Goal: Transaction & Acquisition: Purchase product/service

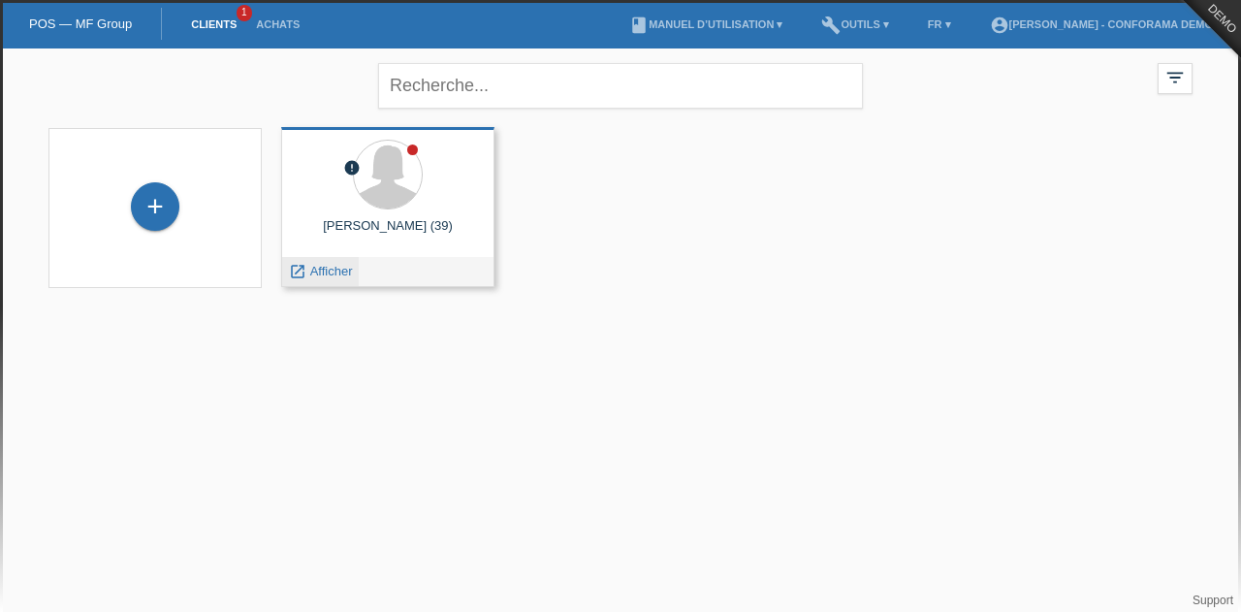
click at [334, 271] on span "Afficher" at bounding box center [331, 271] width 43 height 15
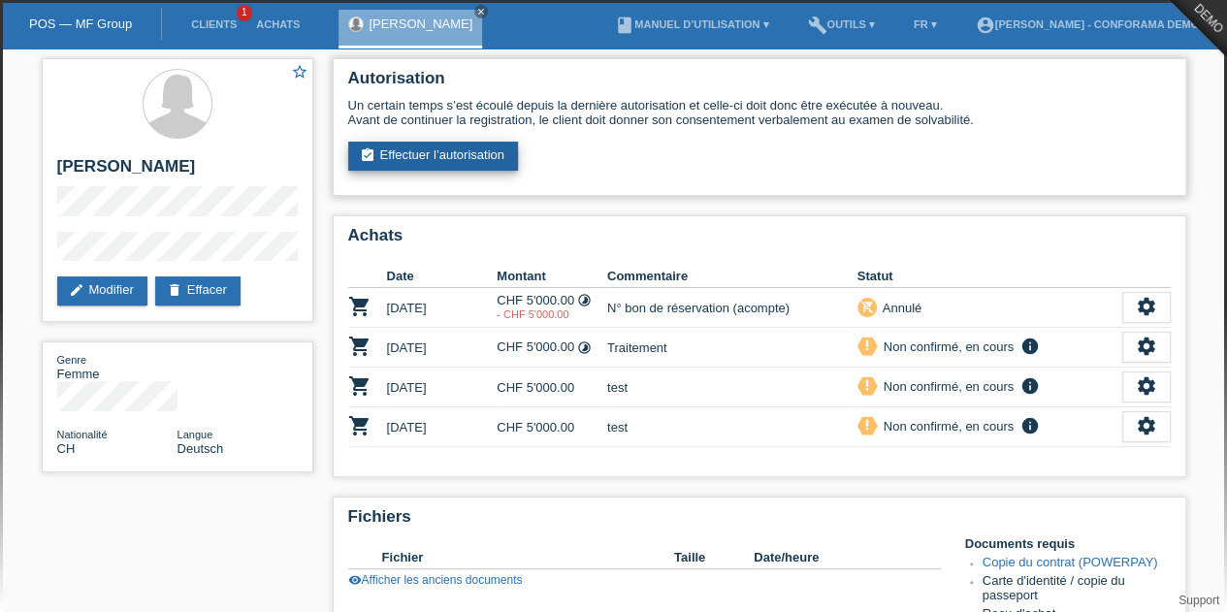
click at [446, 154] on link "assignment_turned_in Effectuer l’autorisation" at bounding box center [433, 156] width 170 height 29
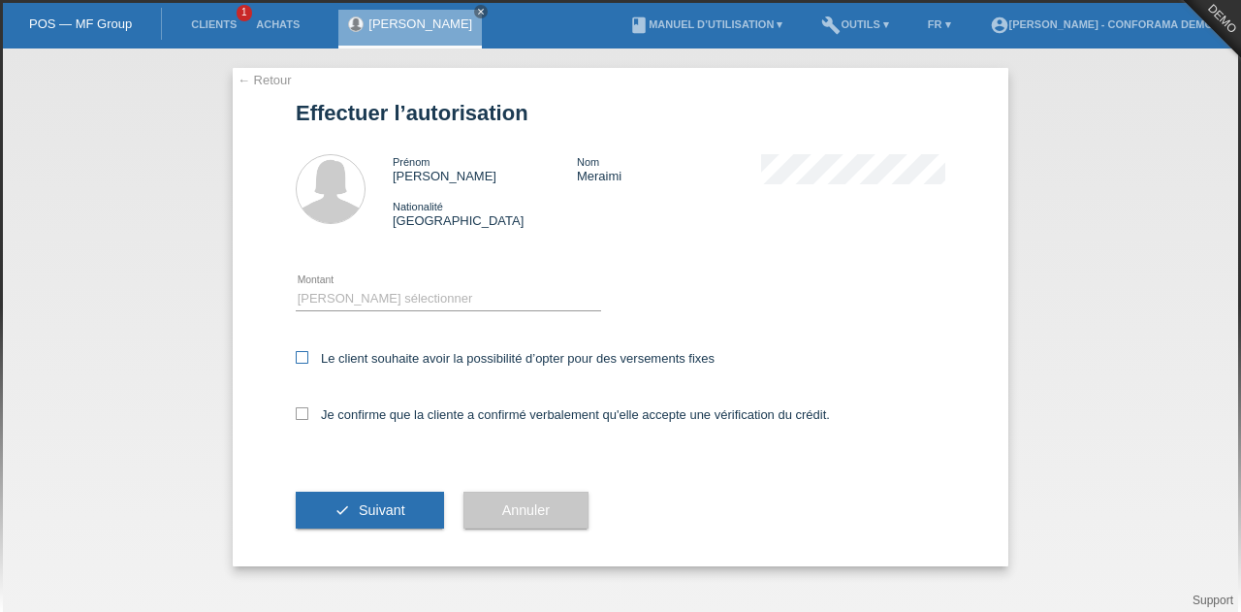
click at [349, 352] on label "Le client souhaite avoir la possibilité d’opter pour des versements fixes" at bounding box center [505, 358] width 419 height 15
click at [308, 352] on input "Le client souhaite avoir la possibilité d’opter pour des versements fixes" at bounding box center [302, 357] width 13 height 13
checkbox input "true"
click at [304, 414] on icon at bounding box center [302, 413] width 13 height 13
click at [304, 414] on input "Je confirme que la cliente a confirmé verbalement qu'elle accepte une vérificat…" at bounding box center [302, 413] width 13 height 13
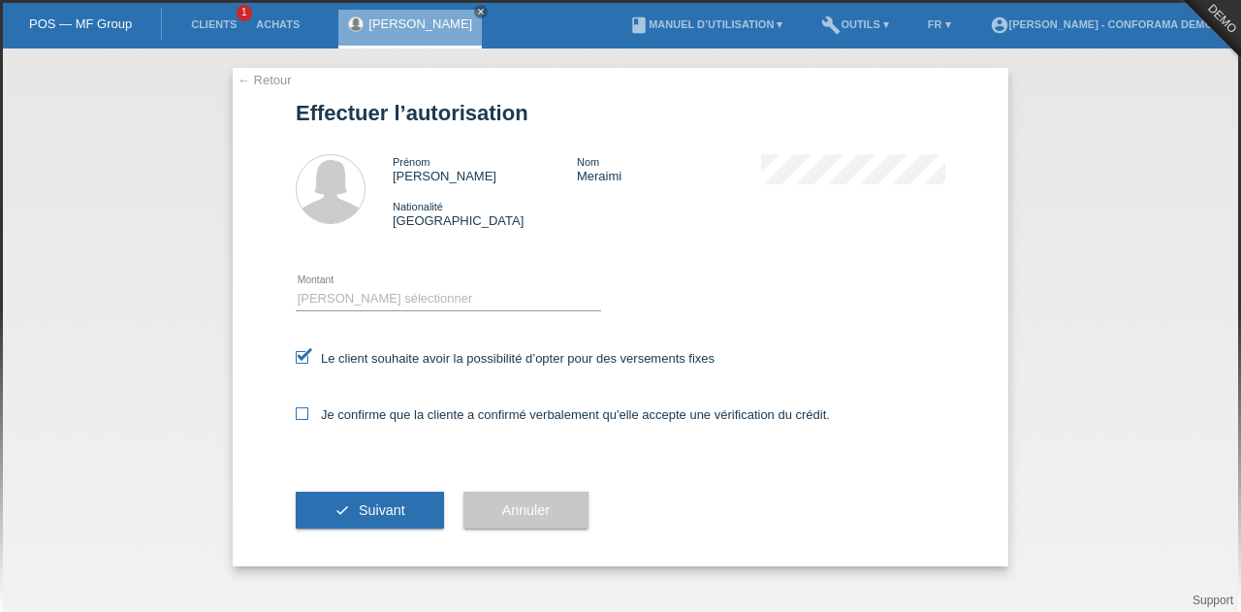
checkbox input "true"
click at [354, 501] on button "check Suivant" at bounding box center [370, 510] width 148 height 37
click at [360, 290] on select "Veuillez sélectionner CHF 1.00 - CHF 499.00 CHF 500.00 - CHF 1'999.00 CHF 2'000…" at bounding box center [449, 298] width 306 height 23
select select "3"
click at [296, 287] on select "Veuillez sélectionner CHF 1.00 - CHF 499.00 CHF 500.00 - CHF 1'999.00 CHF 2'000…" at bounding box center [449, 298] width 306 height 23
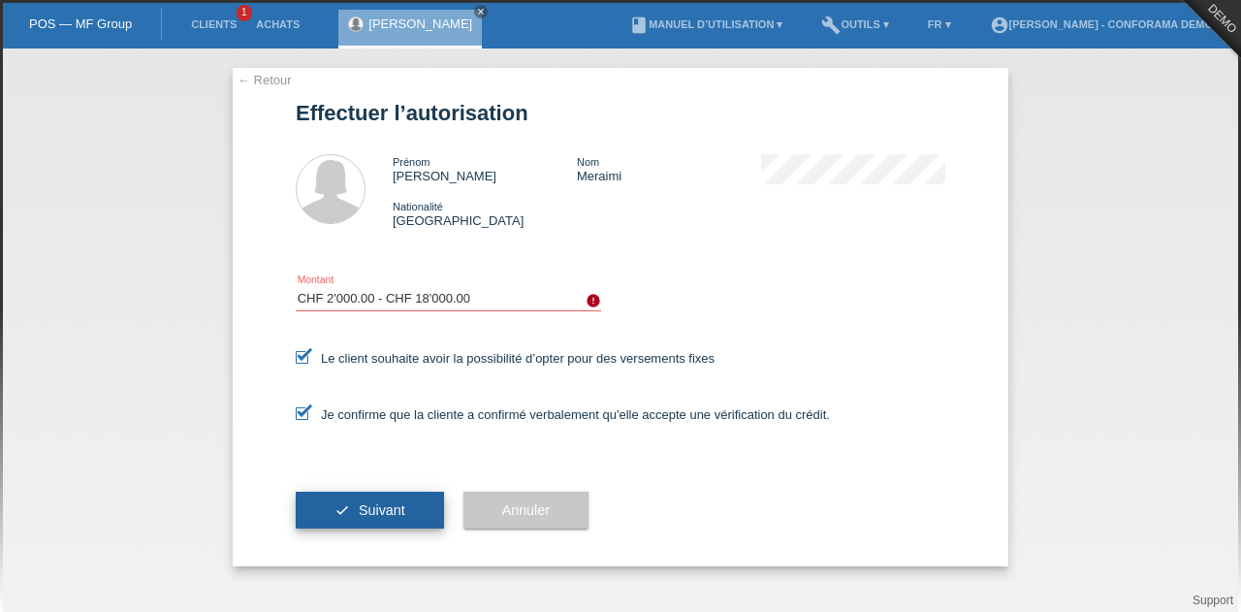
click at [385, 498] on button "check Suivant" at bounding box center [370, 510] width 148 height 37
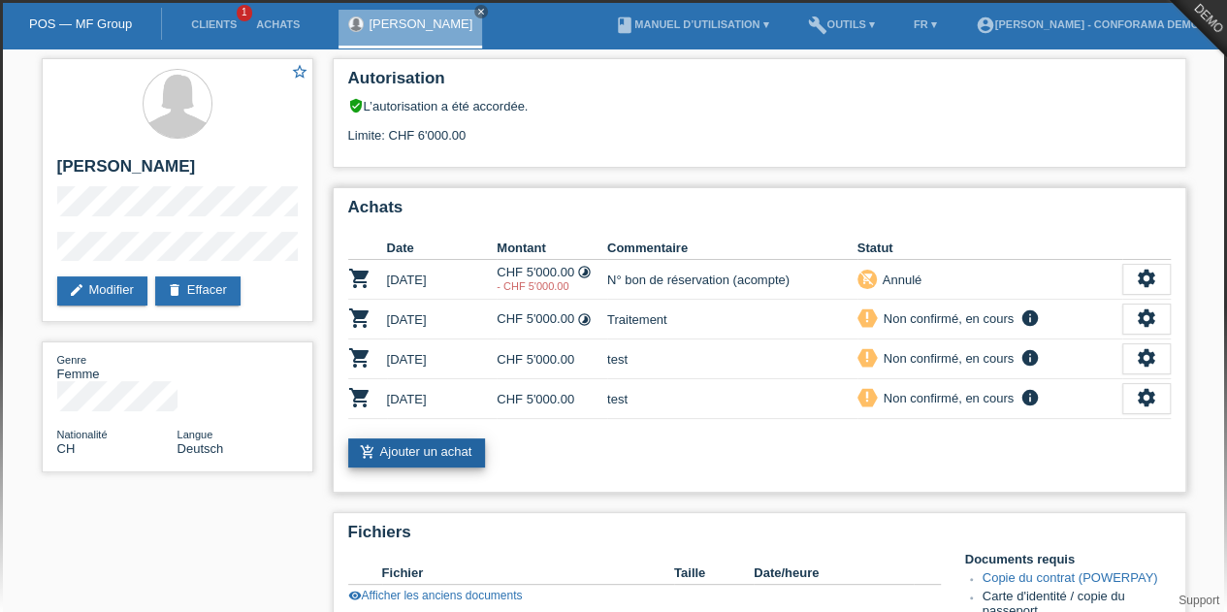
click at [439, 447] on link "add_shopping_cart Ajouter un achat" at bounding box center [417, 452] width 138 height 29
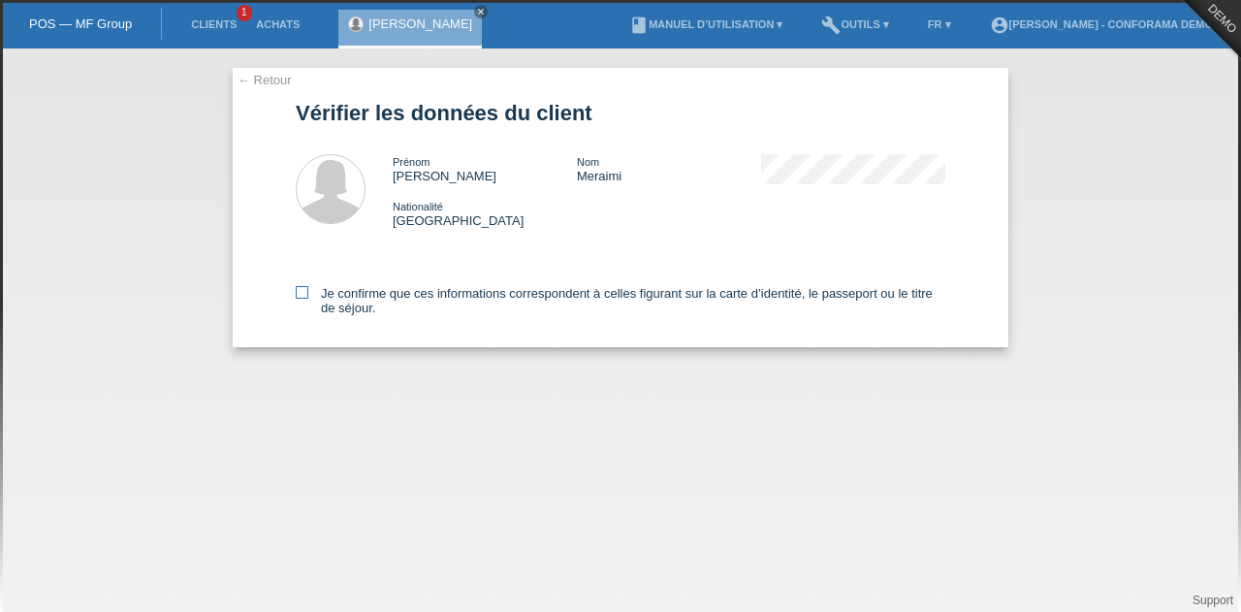
click at [300, 288] on icon at bounding box center [302, 292] width 13 height 13
click at [300, 288] on input "Je confirme que ces informations correspondent à celles figurant sur la carte d…" at bounding box center [302, 292] width 13 height 13
checkbox input "true"
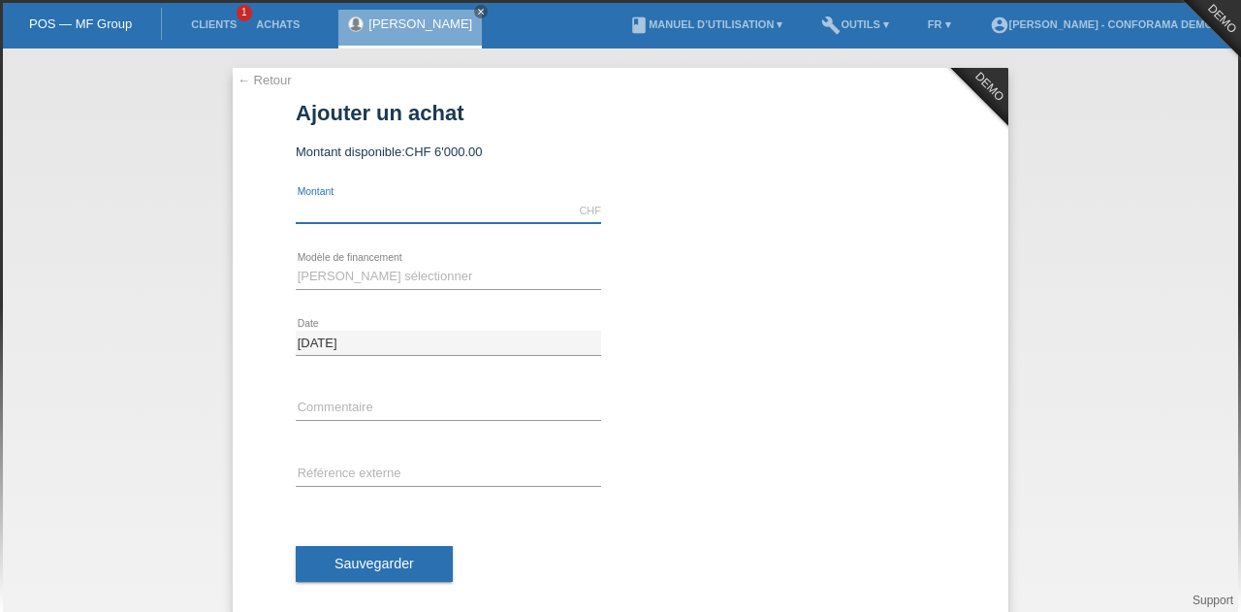
click at [374, 209] on input "text" at bounding box center [449, 211] width 306 height 24
type input "5000.00"
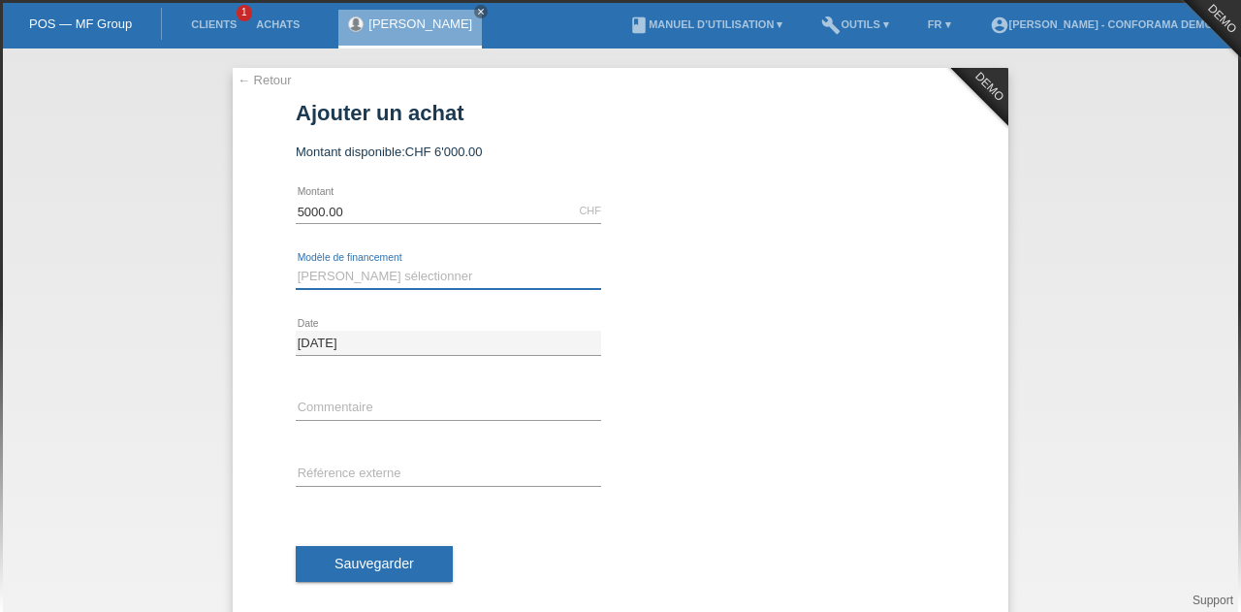
click at [404, 269] on select "[PERSON_NAME] sélectionner Achat sur facture avec paiement partiel Taux fixes" at bounding box center [449, 276] width 306 height 23
select select "208"
click at [296, 265] on select "[PERSON_NAME] sélectionner Achat sur facture avec paiement partiel Taux fixes" at bounding box center [449, 276] width 306 height 23
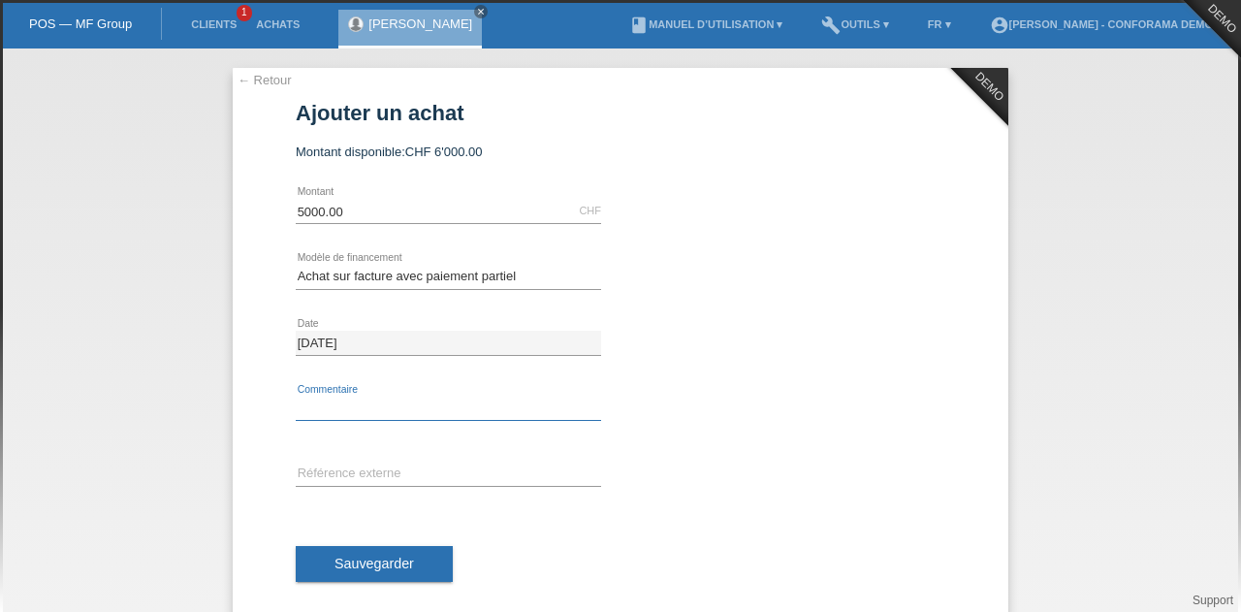
click at [390, 397] on input "text" at bounding box center [449, 409] width 306 height 24
type input "test"
click at [396, 464] on input "text" at bounding box center [449, 475] width 306 height 24
type input "test"
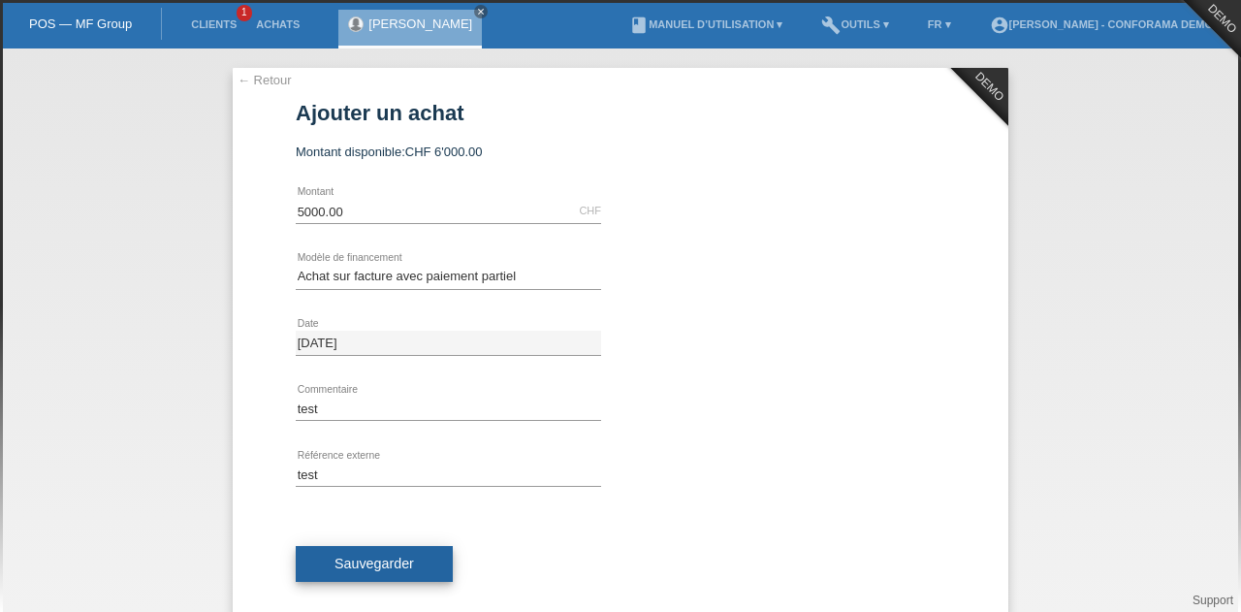
click at [396, 560] on span "Sauvegarder" at bounding box center [375, 564] width 80 height 16
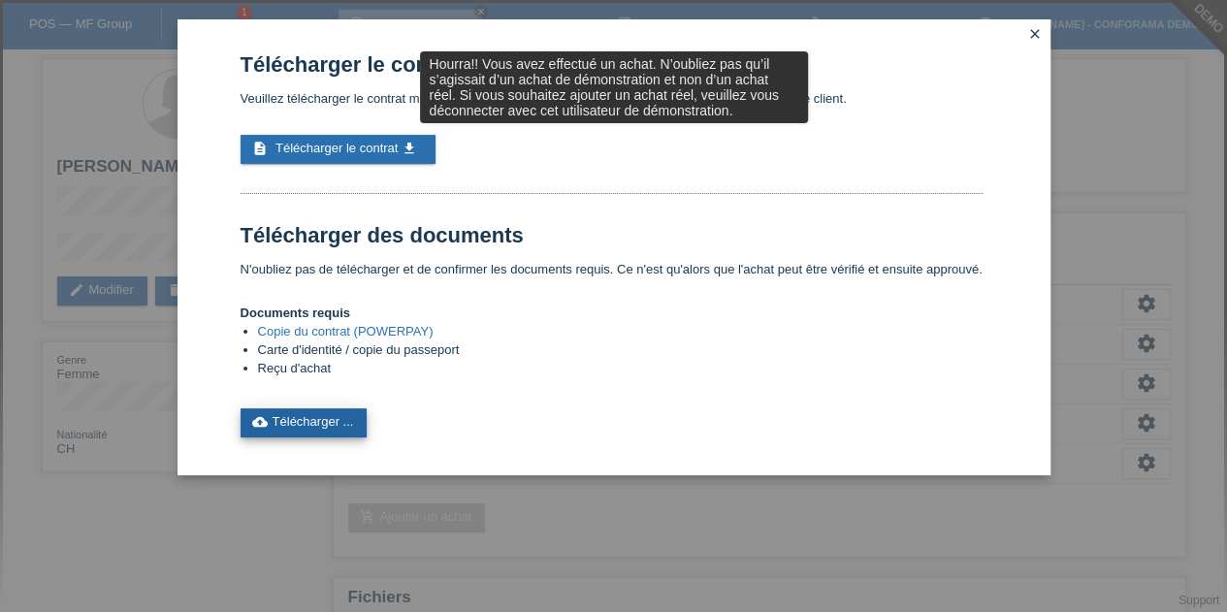
click at [339, 432] on link "cloud_upload Télécharger ..." at bounding box center [304, 422] width 127 height 29
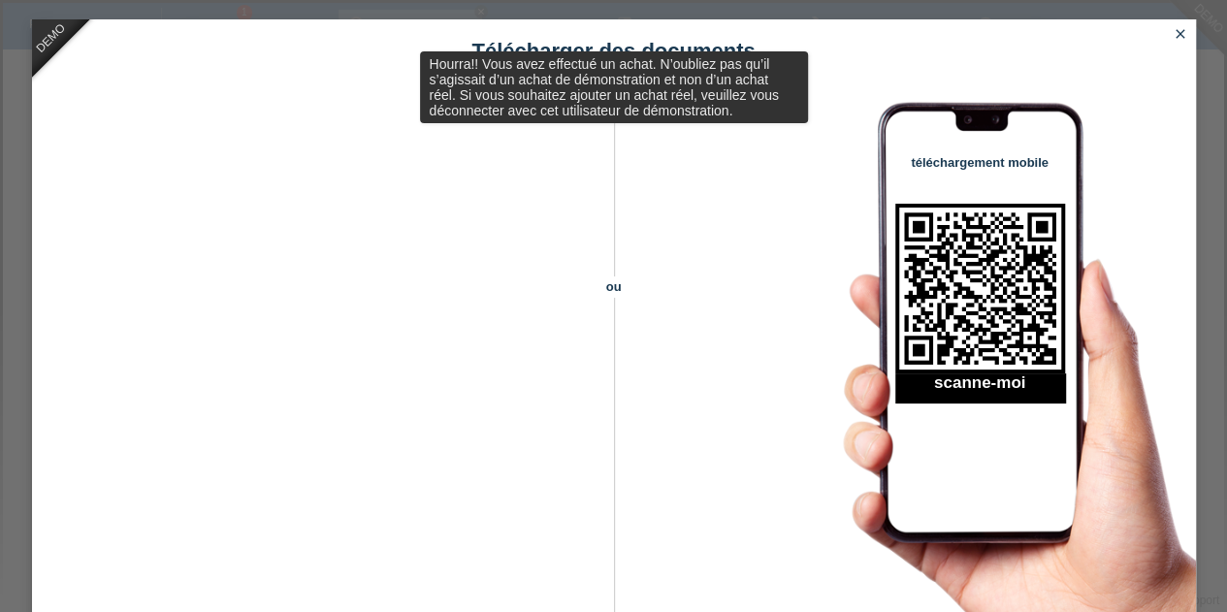
click at [1185, 32] on icon "close" at bounding box center [1181, 34] width 16 height 16
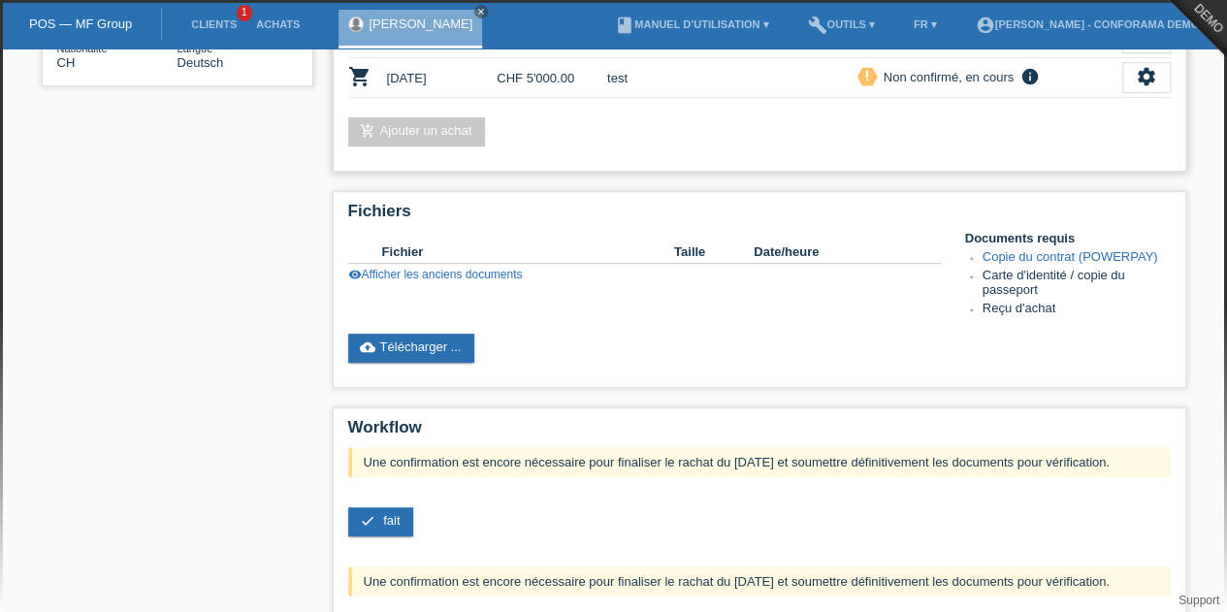
scroll to position [387, 0]
click at [388, 521] on span "fait" at bounding box center [391, 519] width 16 height 15
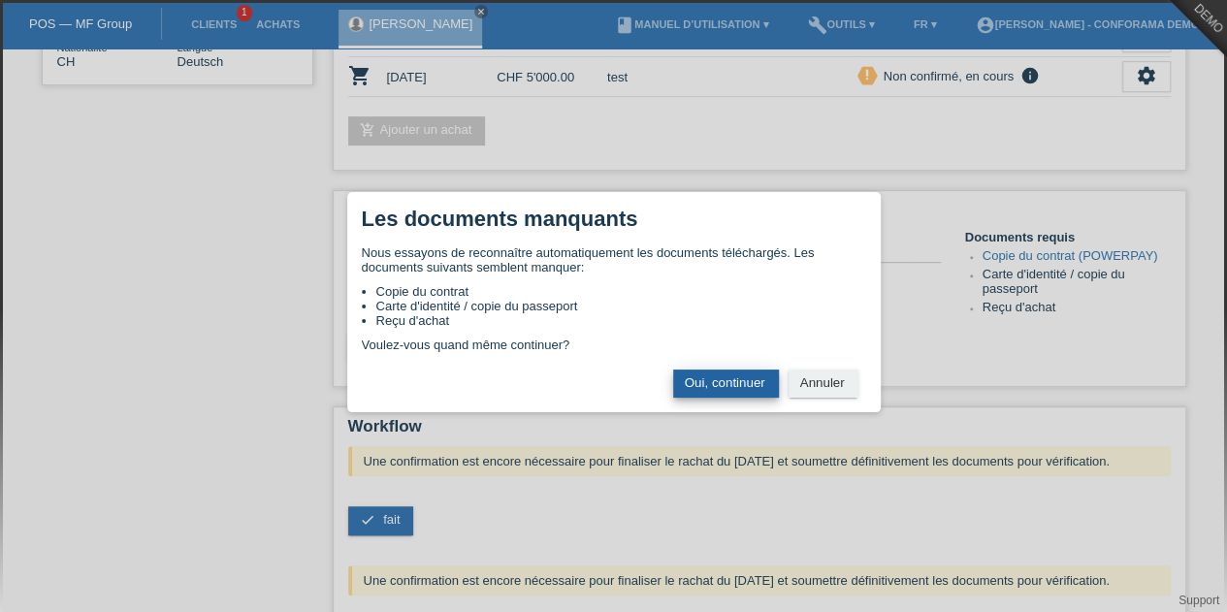
click at [741, 394] on button "Oui, continuer" at bounding box center [726, 384] width 106 height 28
